Goal: Task Accomplishment & Management: Complete application form

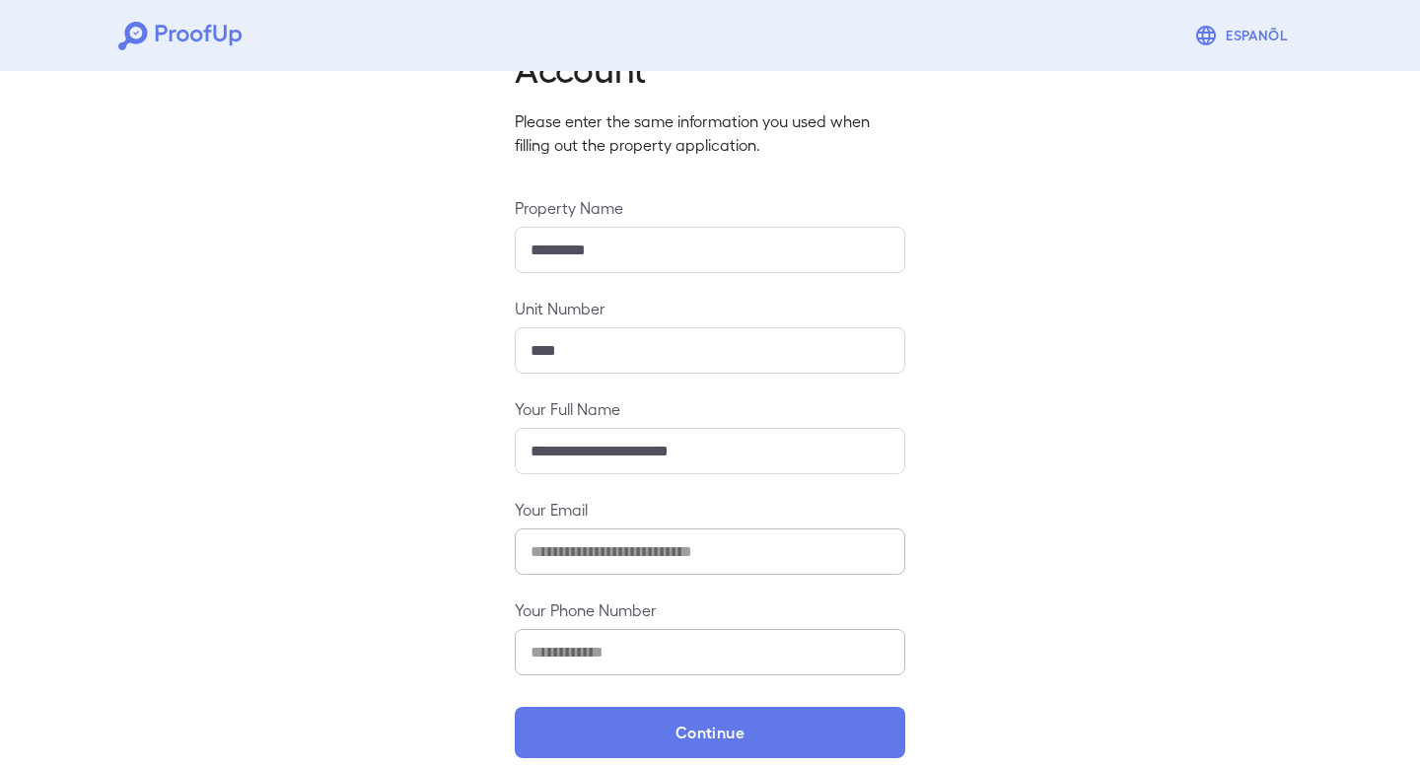
scroll to position [126, 0]
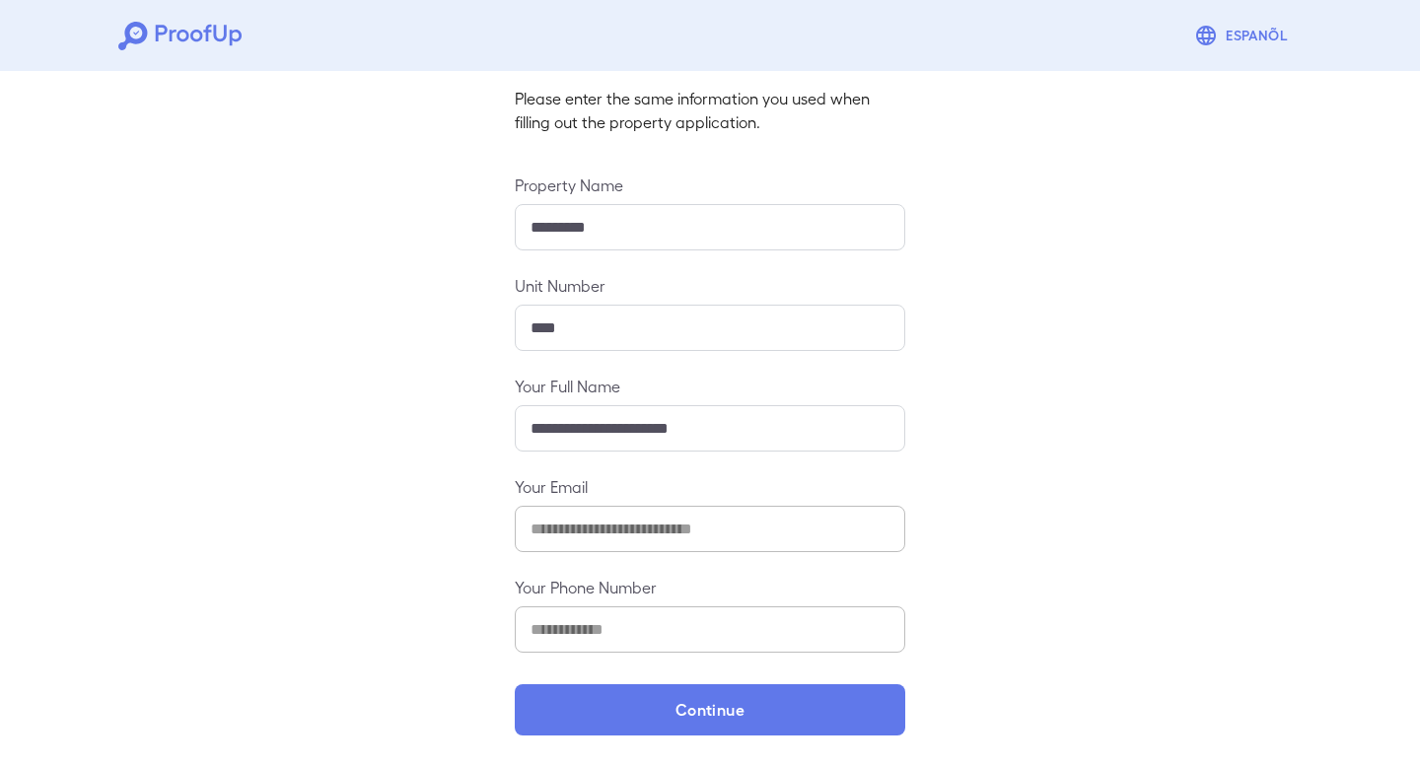
click at [706, 418] on input "**********" at bounding box center [710, 428] width 391 height 46
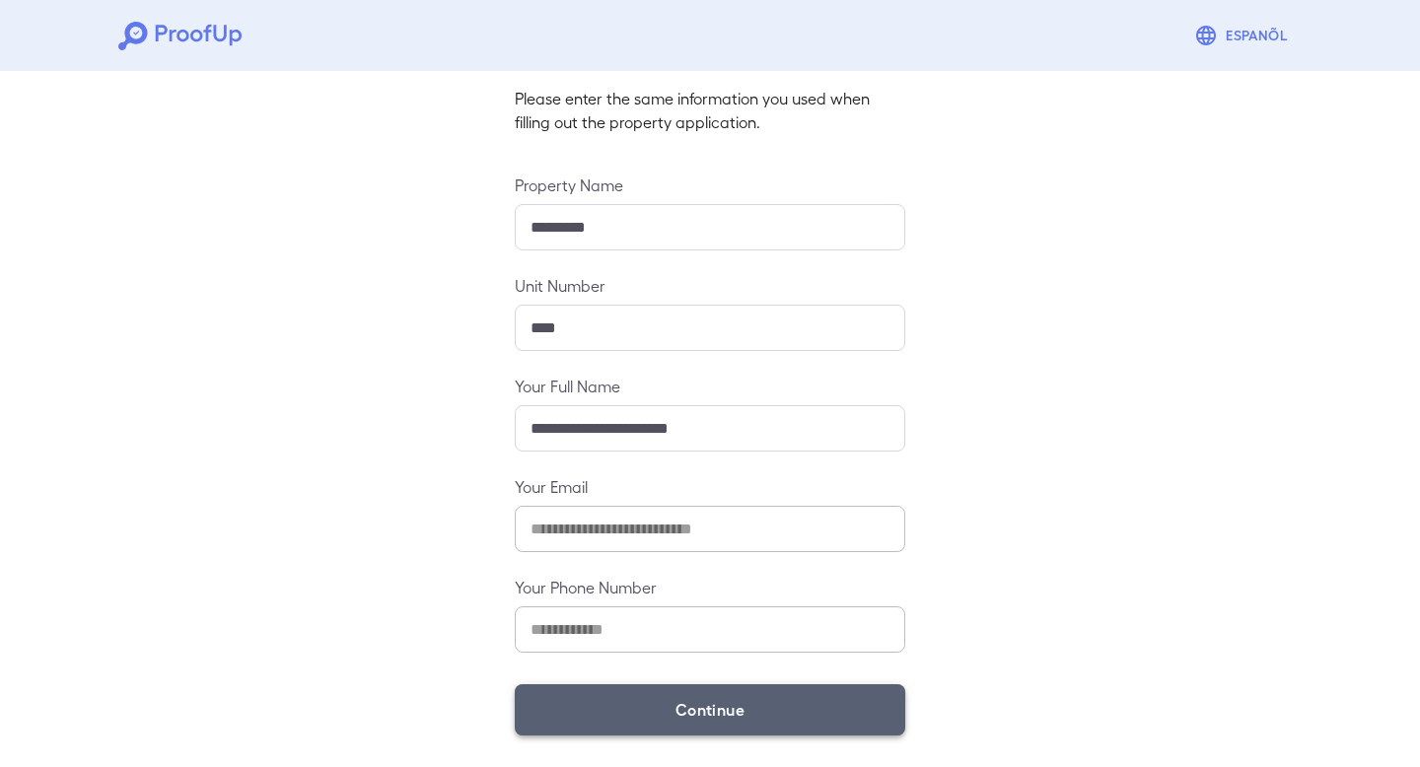
click at [697, 718] on button "Continue" at bounding box center [710, 710] width 391 height 51
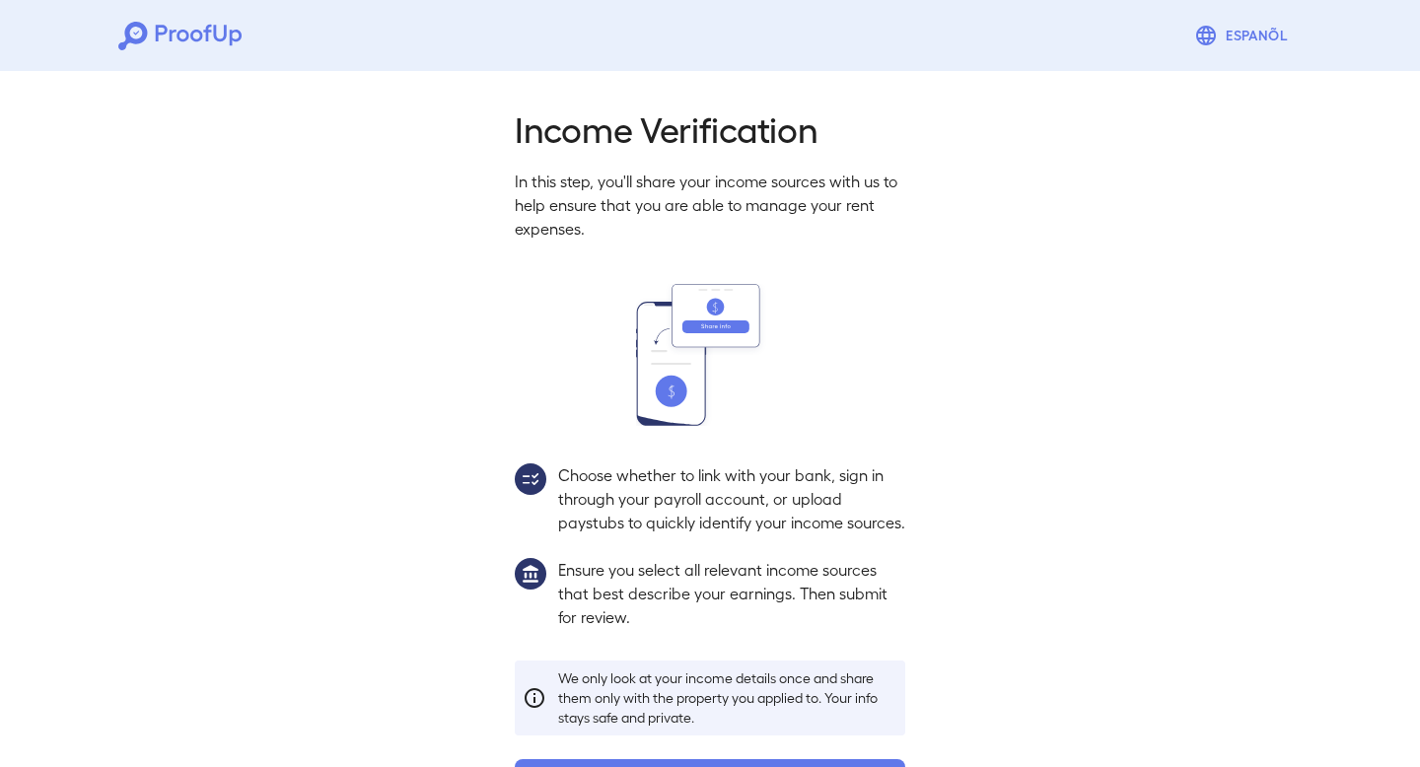
scroll to position [98, 0]
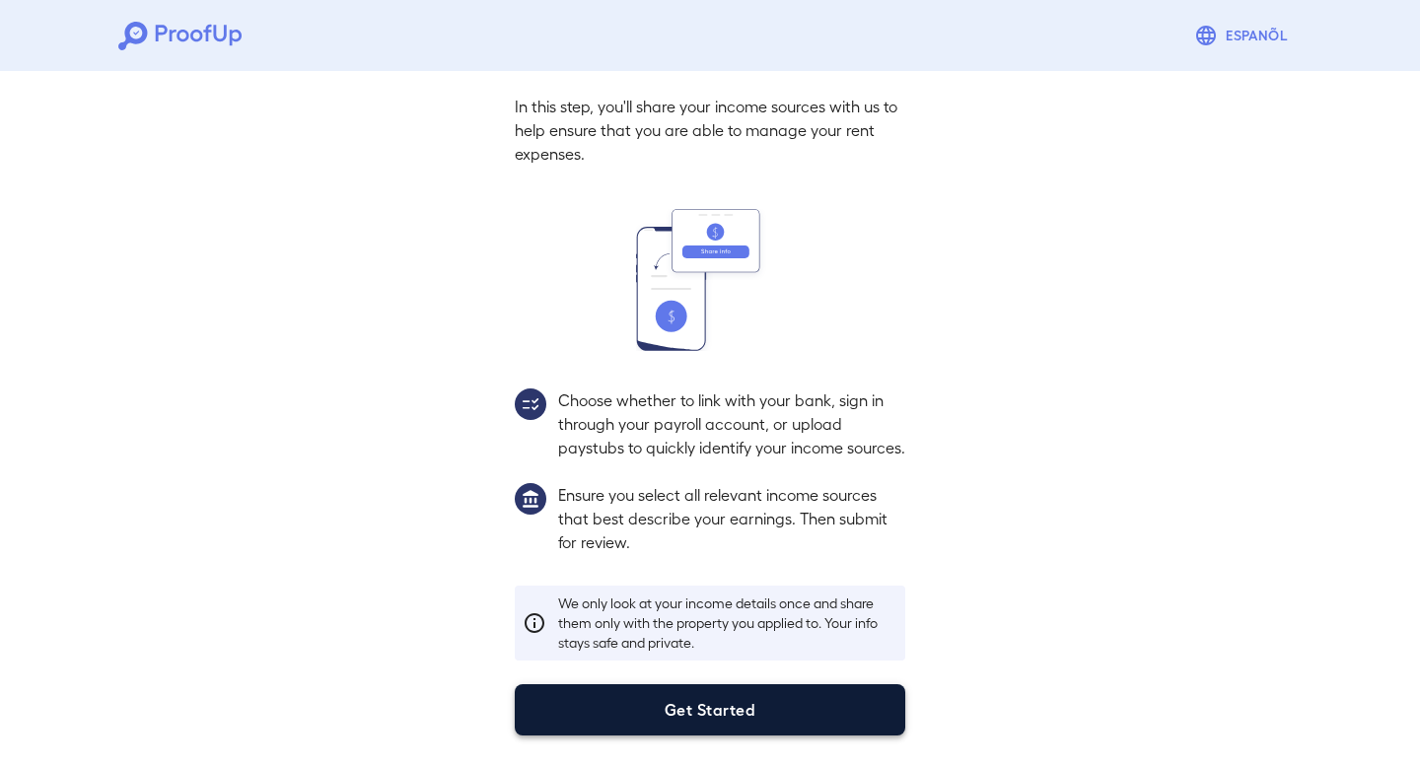
click at [722, 687] on button "Get Started" at bounding box center [710, 710] width 391 height 51
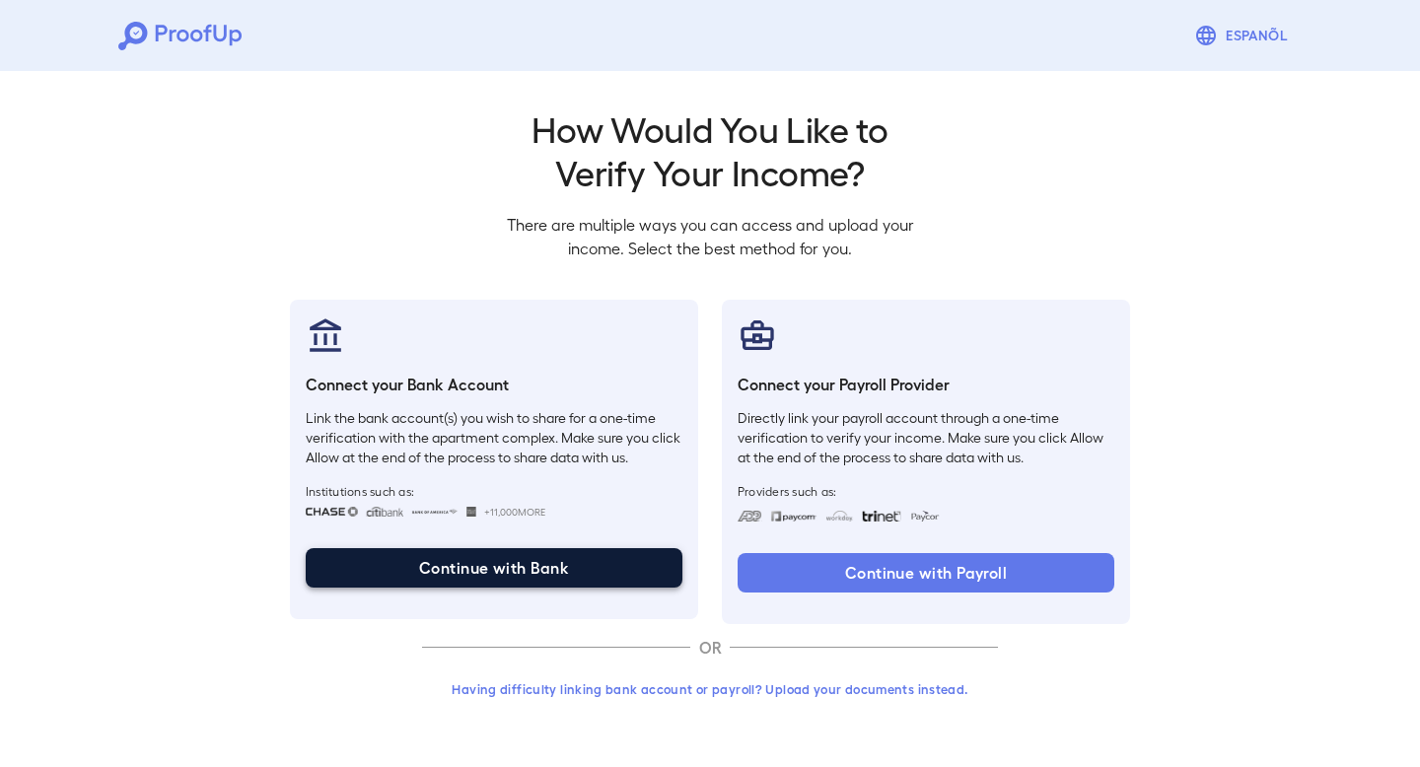
click at [562, 571] on button "Continue with Bank" at bounding box center [494, 567] width 377 height 39
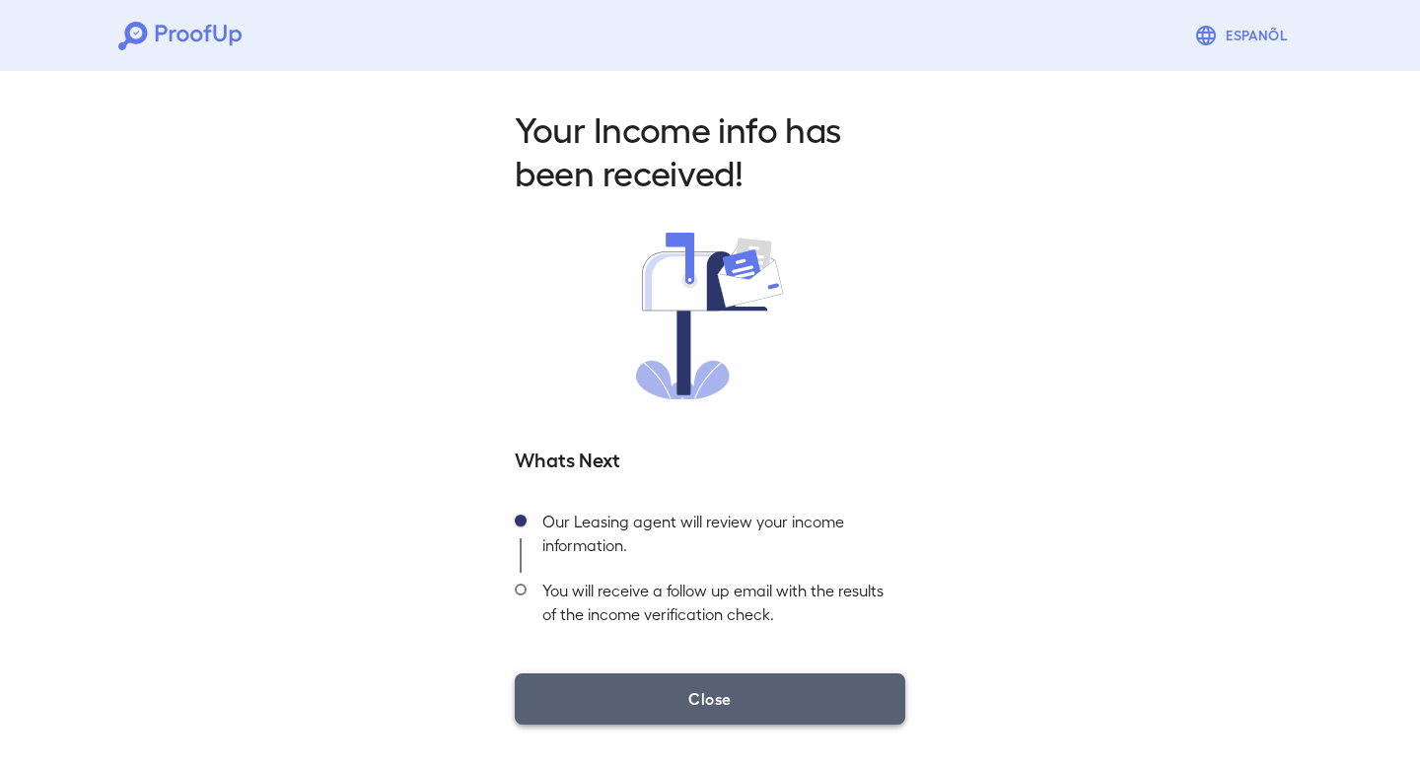
click at [727, 689] on button "Close" at bounding box center [710, 699] width 391 height 51
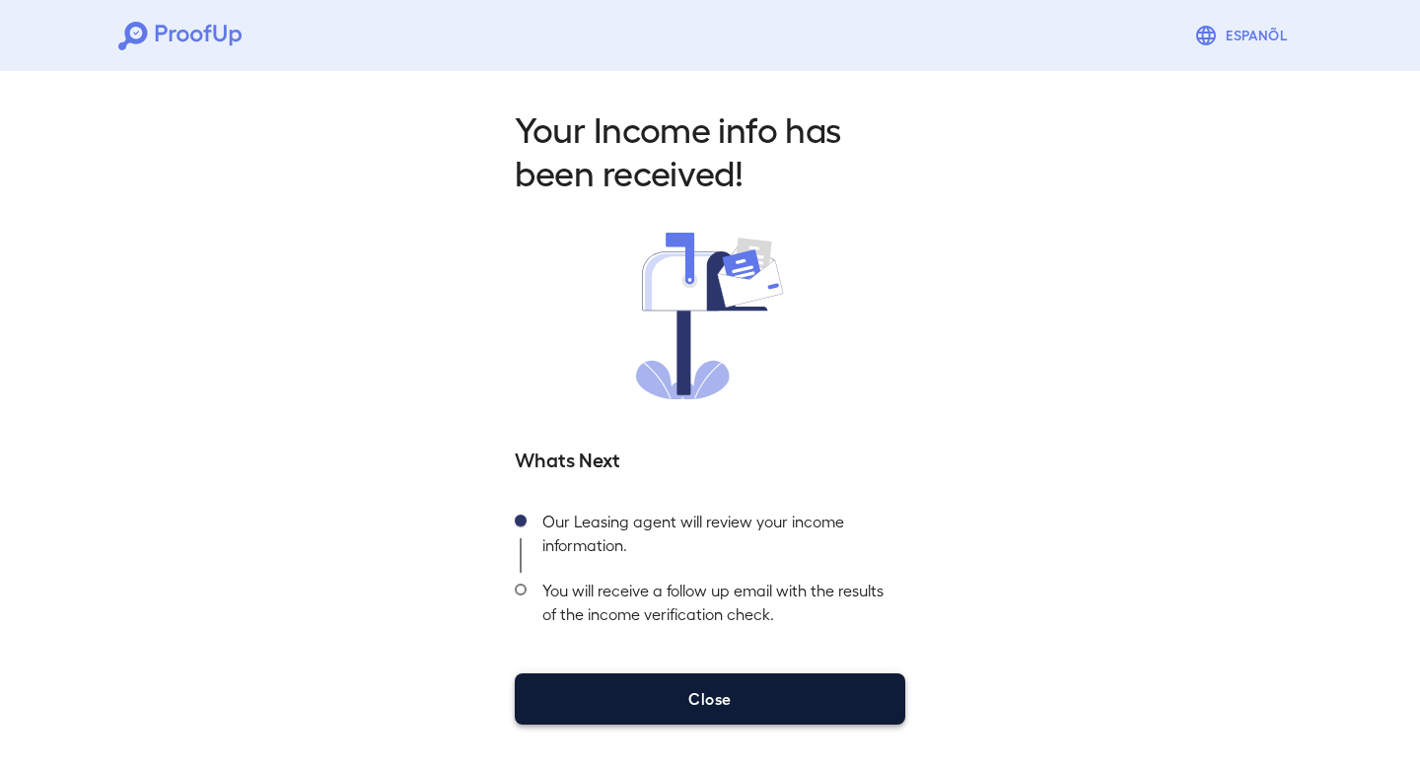
click at [828, 702] on button "Close" at bounding box center [710, 699] width 391 height 51
